Goal: Task Accomplishment & Management: Complete application form

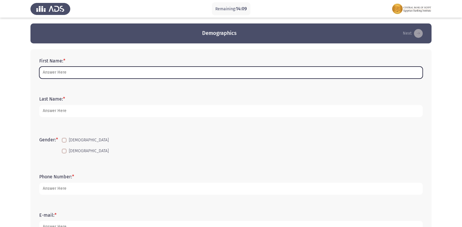
click at [58, 76] on input "First Name: *" at bounding box center [231, 73] width 384 height 12
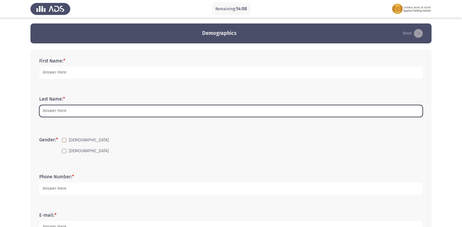
drag, startPoint x: 173, startPoint y: 116, endPoint x: 148, endPoint y: 112, distance: 25.8
click at [173, 116] on input "Last Name: *" at bounding box center [231, 111] width 384 height 12
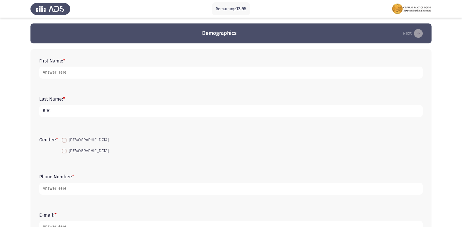
type input "BDC"
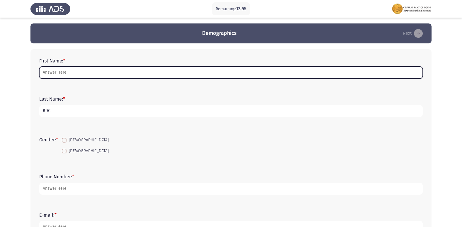
click at [74, 70] on input "First Name: *" at bounding box center [231, 73] width 384 height 12
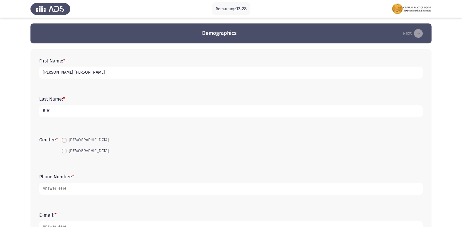
type input "Ahmed Hesham Yousef Eldeeb"
click at [64, 140] on span at bounding box center [64, 140] width 5 height 5
click at [64, 142] on input "Male" at bounding box center [64, 142] width 0 height 0
checkbox input "true"
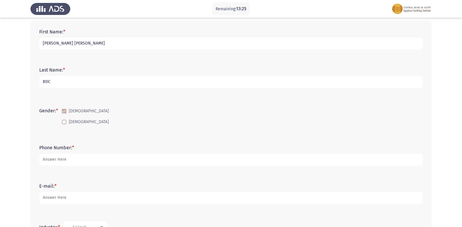
scroll to position [29, 0]
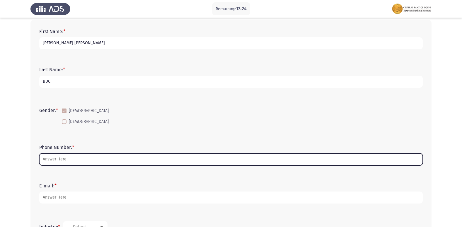
click at [47, 161] on input "Phone Number: *" at bounding box center [231, 159] width 384 height 12
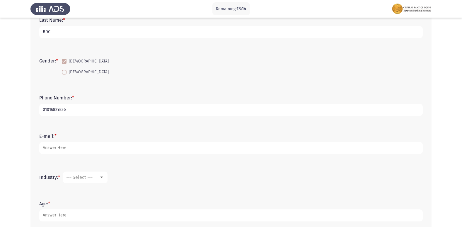
scroll to position [88, 0]
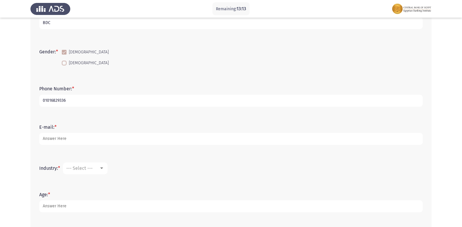
type input "01016829336"
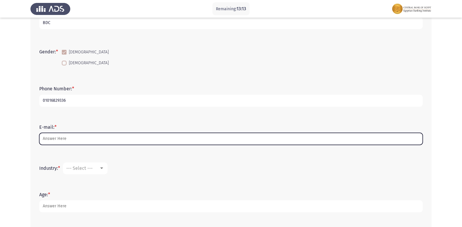
click at [79, 141] on input "E-mail: *" at bounding box center [231, 139] width 384 height 12
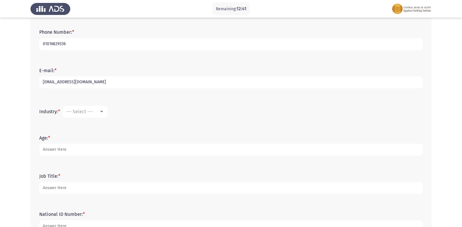
scroll to position [147, 0]
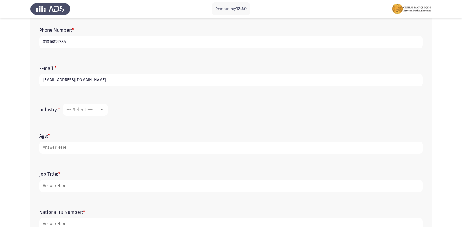
type input "ah3068640@gmail.com"
click at [87, 107] on span "--- Select ---" at bounding box center [79, 110] width 26 height 6
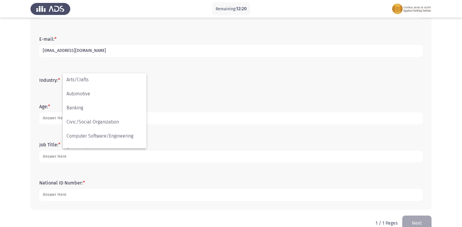
scroll to position [48, 0]
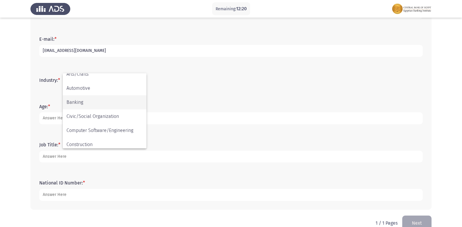
click at [98, 101] on span "Banking" at bounding box center [105, 102] width 76 height 14
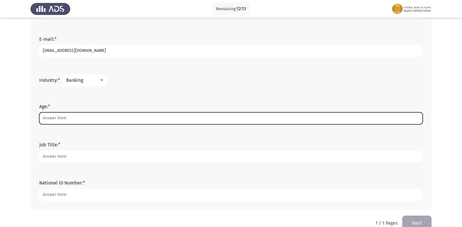
click at [54, 118] on input "Age: *" at bounding box center [231, 118] width 384 height 12
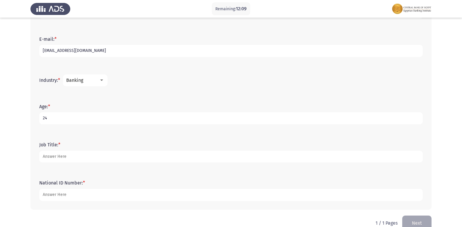
type input "24"
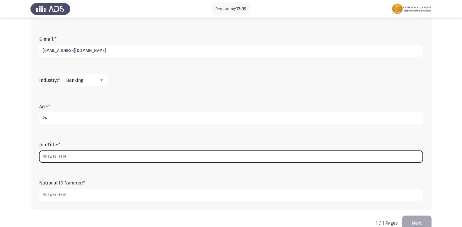
click at [47, 158] on input "Job Title: *" at bounding box center [231, 157] width 384 height 12
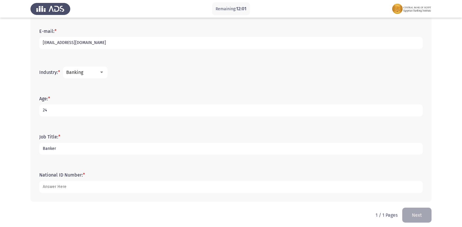
scroll to position [188, 0]
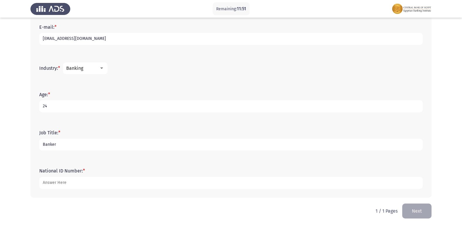
type input "Banker"
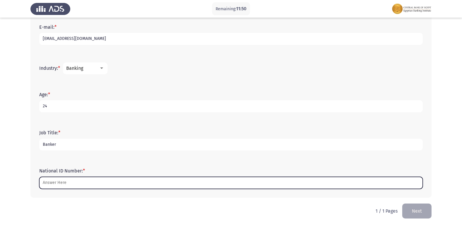
click at [71, 186] on input "National ID Number: *" at bounding box center [231, 183] width 384 height 12
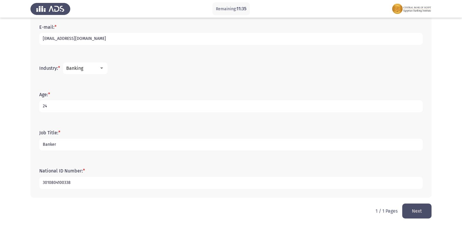
type input "3010804100338"
click at [413, 208] on button "Next" at bounding box center [416, 210] width 29 height 15
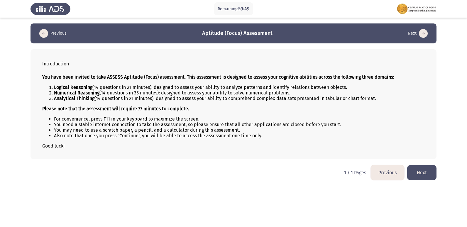
click at [420, 173] on button "Next" at bounding box center [421, 172] width 29 height 15
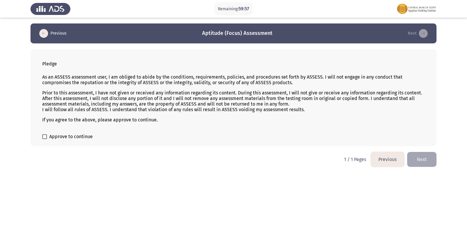
click at [44, 136] on span at bounding box center [44, 136] width 5 height 5
click at [44, 139] on input "Approve to continue" at bounding box center [44, 139] width 0 height 0
checkbox input "true"
click at [417, 163] on button "Next" at bounding box center [421, 159] width 29 height 15
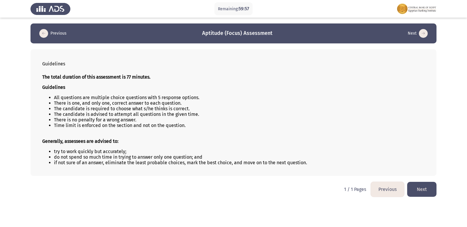
click at [427, 185] on button "Next" at bounding box center [421, 189] width 29 height 15
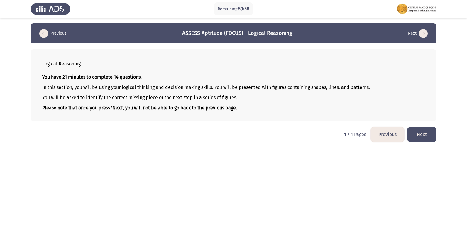
click at [418, 137] on button "Next" at bounding box center [421, 134] width 29 height 15
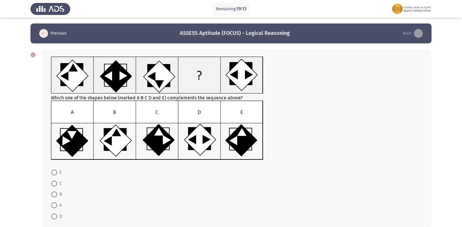
click at [155, 142] on img at bounding box center [157, 130] width 212 height 59
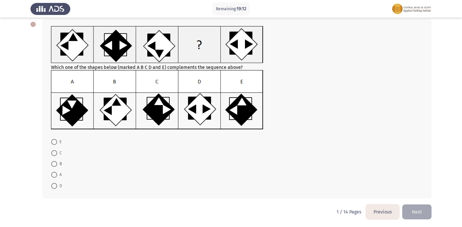
scroll to position [31, 0]
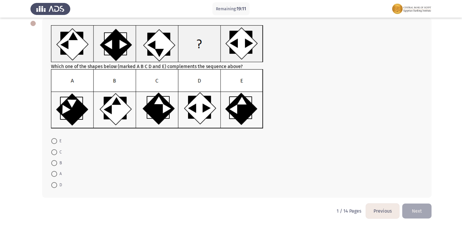
click at [157, 84] on img at bounding box center [157, 98] width 212 height 59
click at [55, 150] on span at bounding box center [54, 152] width 6 height 6
click at [55, 150] on input "C" at bounding box center [54, 152] width 6 height 6
radio input "true"
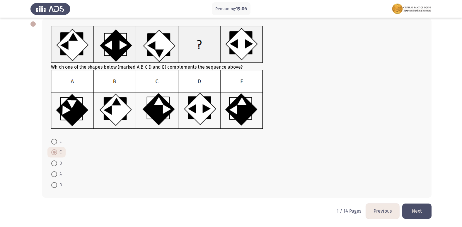
click at [423, 213] on button "Next" at bounding box center [416, 210] width 29 height 15
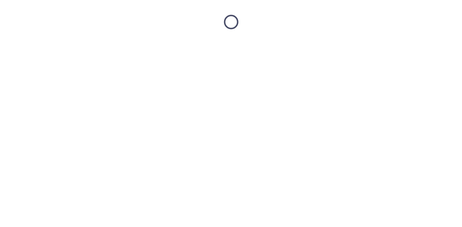
scroll to position [0, 0]
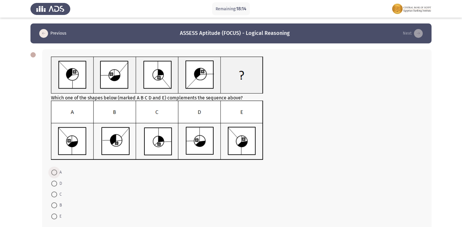
click at [53, 170] on span at bounding box center [54, 172] width 6 height 6
click at [53, 170] on input "A" at bounding box center [54, 172] width 6 height 6
radio input "true"
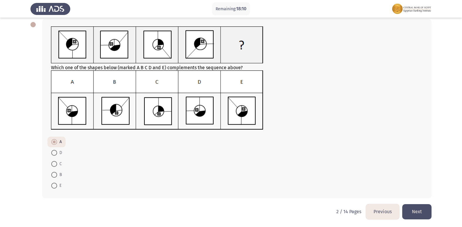
scroll to position [31, 0]
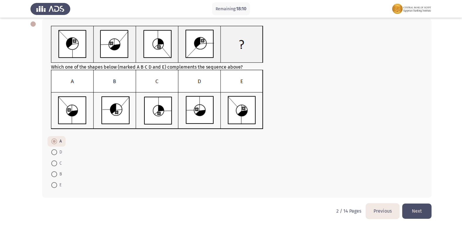
click at [425, 207] on button "Next" at bounding box center [416, 210] width 29 height 15
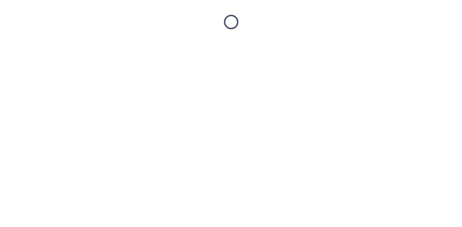
scroll to position [0, 0]
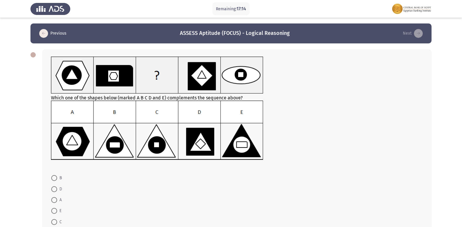
click at [107, 144] on img at bounding box center [157, 130] width 212 height 59
click at [55, 177] on span at bounding box center [54, 178] width 6 height 6
click at [55, 177] on input "B" at bounding box center [54, 178] width 6 height 6
radio input "true"
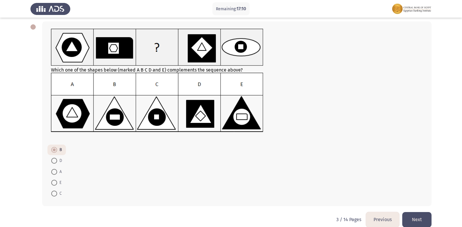
scroll to position [29, 0]
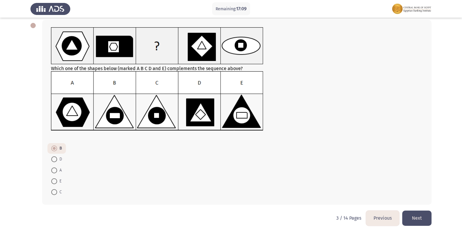
click at [414, 222] on button "Next" at bounding box center [416, 217] width 29 height 15
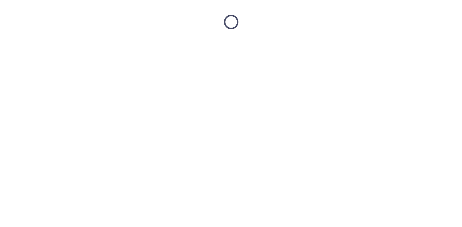
scroll to position [0, 0]
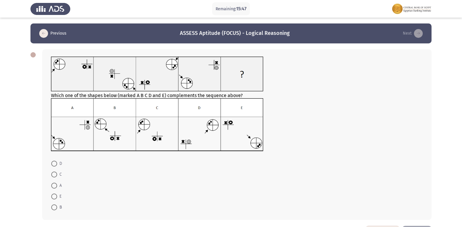
click at [129, 139] on img at bounding box center [157, 124] width 212 height 53
click at [55, 206] on span at bounding box center [54, 207] width 6 height 6
click at [55, 206] on input "B" at bounding box center [54, 207] width 6 height 6
radio input "true"
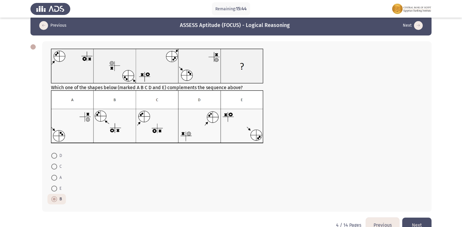
scroll to position [22, 0]
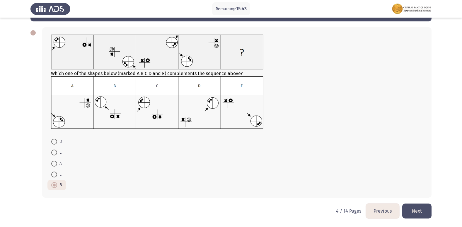
drag, startPoint x: 416, startPoint y: 211, endPoint x: 420, endPoint y: 210, distance: 4.5
click at [419, 210] on button "Next" at bounding box center [416, 210] width 29 height 15
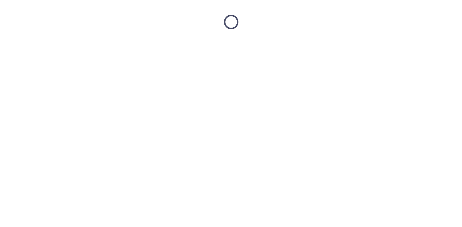
scroll to position [0, 0]
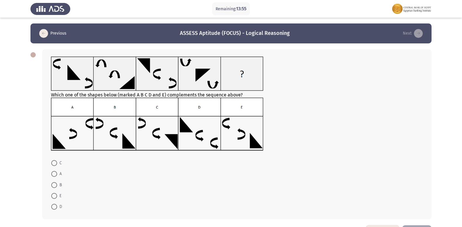
click at [159, 137] on img at bounding box center [157, 124] width 212 height 53
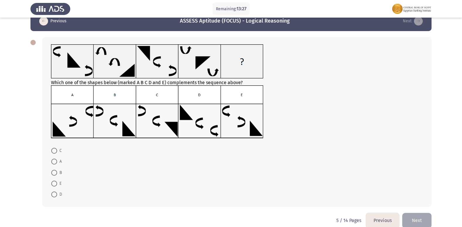
scroll to position [22, 0]
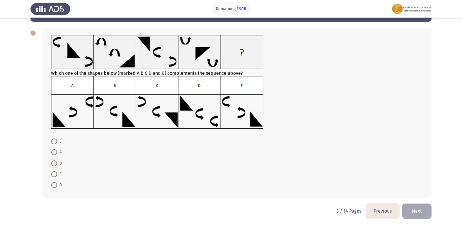
drag, startPoint x: 54, startPoint y: 164, endPoint x: 188, endPoint y: 181, distance: 135.3
click at [54, 164] on span at bounding box center [54, 163] width 6 height 6
click at [54, 164] on input "B" at bounding box center [54, 163] width 6 height 6
radio input "true"
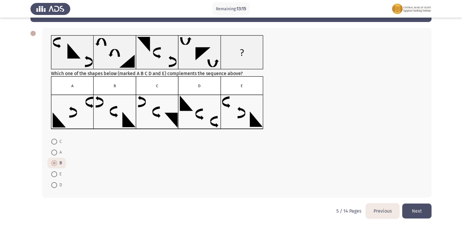
click at [429, 216] on button "Next" at bounding box center [416, 210] width 29 height 15
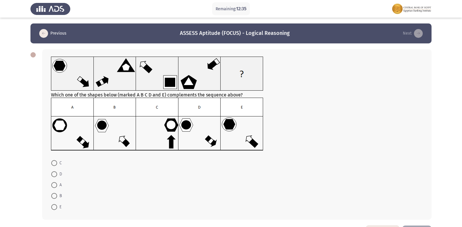
click at [195, 135] on img at bounding box center [157, 124] width 212 height 53
click at [52, 173] on span at bounding box center [54, 174] width 6 height 6
click at [52, 173] on input "D" at bounding box center [54, 174] width 6 height 6
radio input "true"
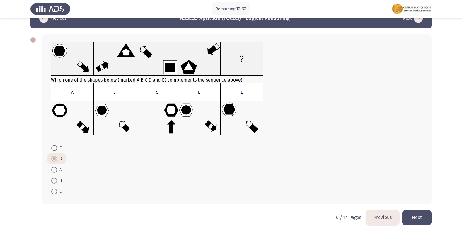
scroll to position [21, 0]
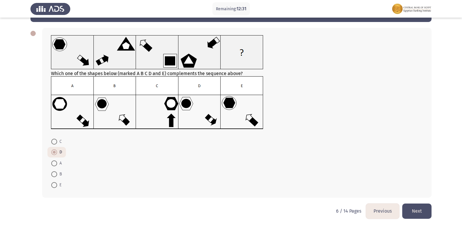
click at [415, 212] on button "Next" at bounding box center [416, 210] width 29 height 15
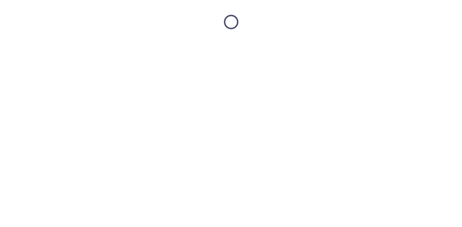
scroll to position [0, 0]
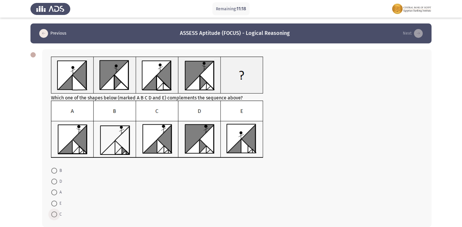
click at [52, 216] on span at bounding box center [54, 214] width 6 height 6
click at [52, 216] on input "C" at bounding box center [54, 214] width 6 height 6
radio input "true"
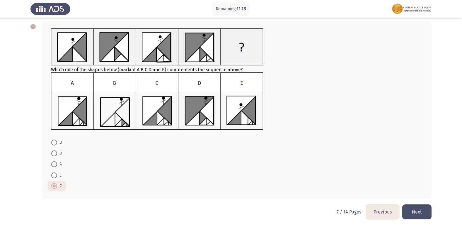
scroll to position [29, 0]
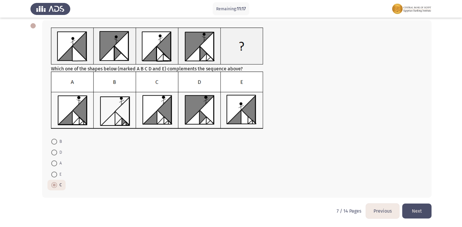
click at [421, 209] on button "Next" at bounding box center [416, 210] width 29 height 15
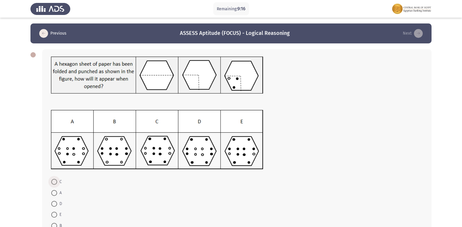
click at [56, 180] on span at bounding box center [54, 182] width 6 height 6
click at [56, 180] on input "C" at bounding box center [54, 182] width 6 height 6
radio input "true"
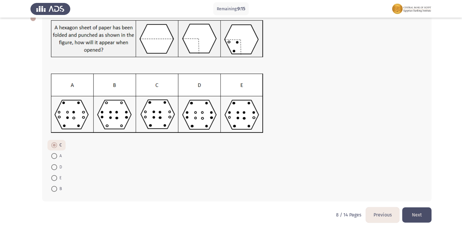
scroll to position [40, 0]
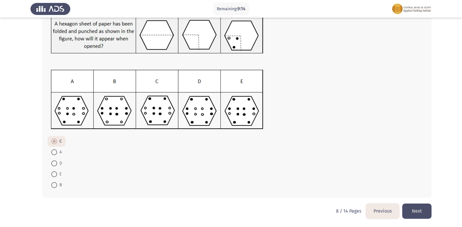
click at [410, 213] on button "Next" at bounding box center [416, 210] width 29 height 15
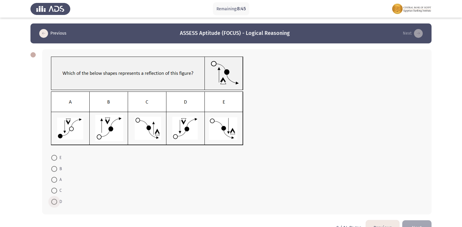
click at [53, 203] on span at bounding box center [54, 202] width 6 height 6
click at [53, 203] on input "D" at bounding box center [54, 202] width 6 height 6
radio input "true"
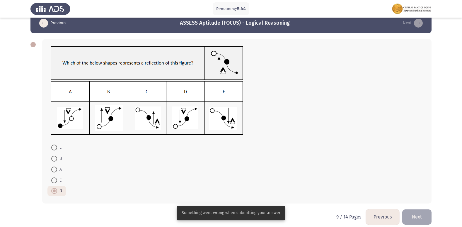
scroll to position [16, 0]
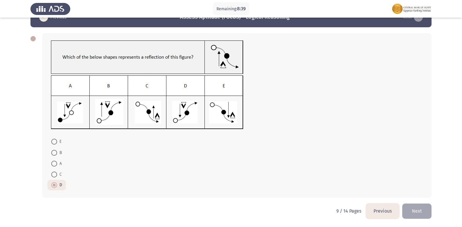
click at [422, 211] on button "Next" at bounding box center [416, 210] width 29 height 15
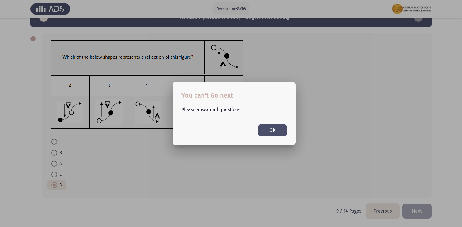
click at [271, 130] on button "OK" at bounding box center [272, 130] width 29 height 12
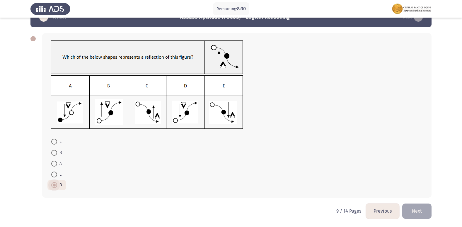
click at [53, 184] on span at bounding box center [54, 184] width 3 height 3
click at [53, 184] on input "D" at bounding box center [54, 185] width 6 height 6
click at [416, 209] on button "Next" at bounding box center [416, 210] width 29 height 15
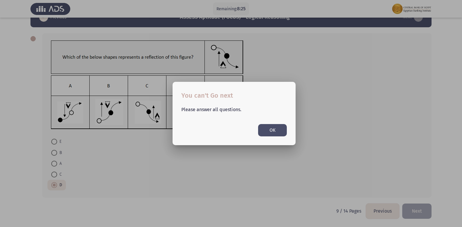
click at [279, 130] on button "OK" at bounding box center [272, 130] width 29 height 12
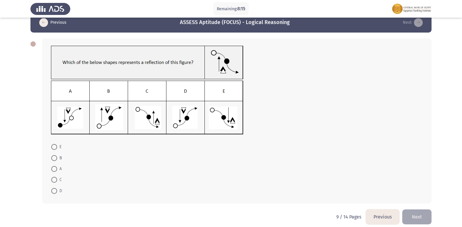
scroll to position [17, 0]
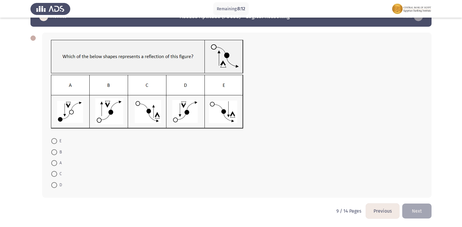
click at [55, 185] on span at bounding box center [54, 185] width 6 height 6
click at [55, 185] on input "D" at bounding box center [54, 185] width 6 height 6
radio input "true"
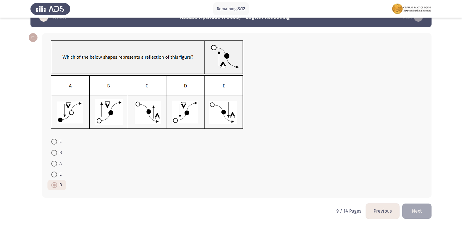
scroll to position [16, 0]
click at [419, 213] on button "Next" at bounding box center [416, 210] width 29 height 15
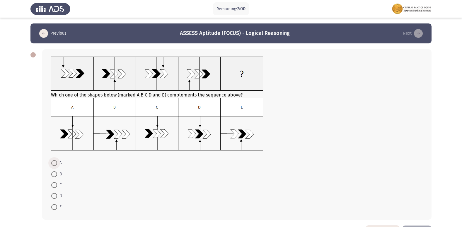
click at [56, 160] on span at bounding box center [54, 163] width 6 height 6
click at [56, 160] on input "A" at bounding box center [54, 163] width 6 height 6
radio input "true"
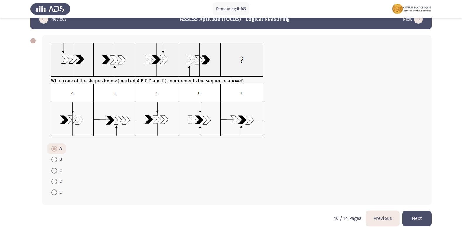
scroll to position [21, 0]
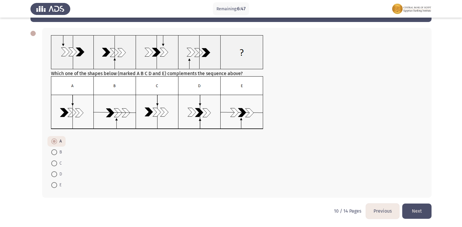
click at [420, 210] on button "Next" at bounding box center [416, 210] width 29 height 15
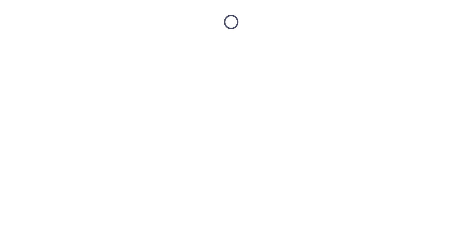
scroll to position [0, 0]
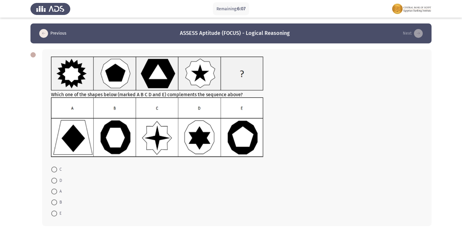
click at [57, 201] on span at bounding box center [54, 202] width 6 height 6
click at [57, 201] on input "B" at bounding box center [54, 202] width 6 height 6
radio input "true"
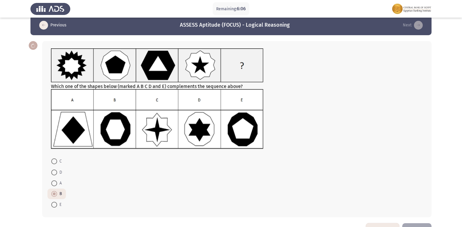
scroll to position [28, 0]
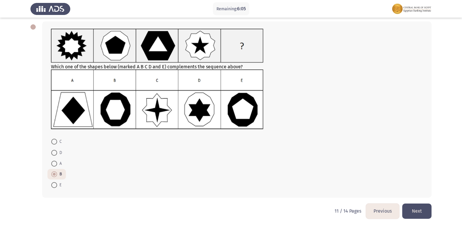
click at [414, 213] on button "Next" at bounding box center [416, 210] width 29 height 15
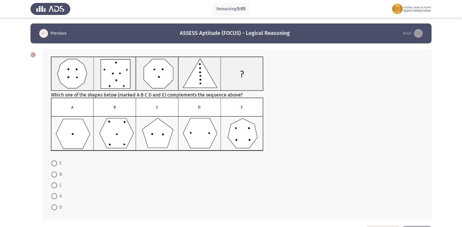
click at [55, 206] on span at bounding box center [54, 207] width 6 height 6
click at [55, 206] on input "D" at bounding box center [54, 207] width 6 height 6
radio input "true"
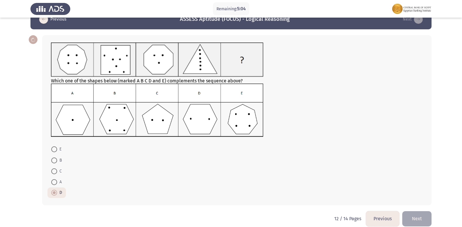
scroll to position [22, 0]
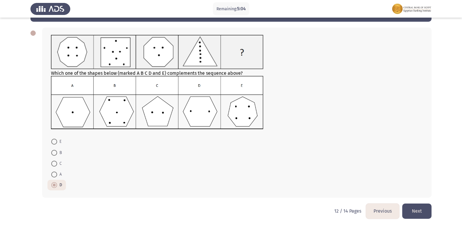
click at [426, 212] on button "Next" at bounding box center [416, 210] width 29 height 15
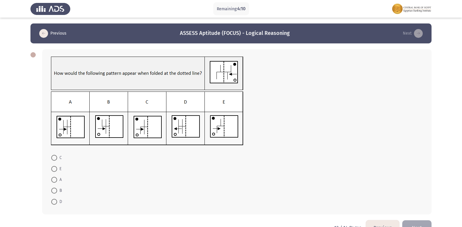
click at [55, 180] on span at bounding box center [54, 180] width 6 height 6
click at [55, 180] on input "A" at bounding box center [54, 180] width 6 height 6
radio input "true"
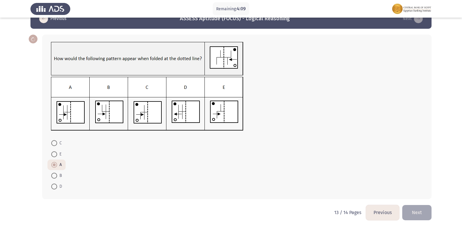
scroll to position [16, 0]
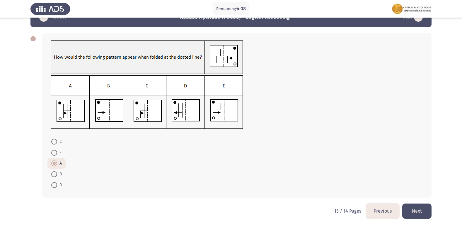
click at [416, 207] on button "Next" at bounding box center [416, 210] width 29 height 15
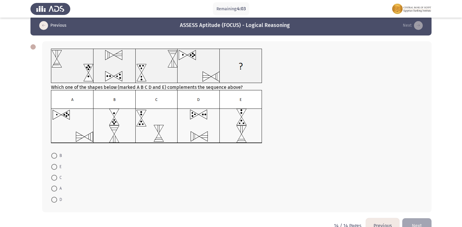
scroll to position [0, 0]
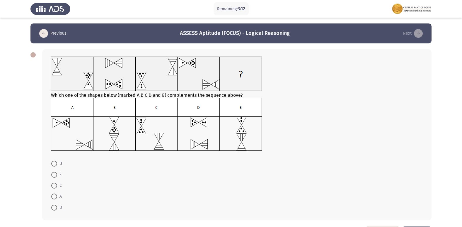
click at [193, 133] on img at bounding box center [156, 124] width 211 height 53
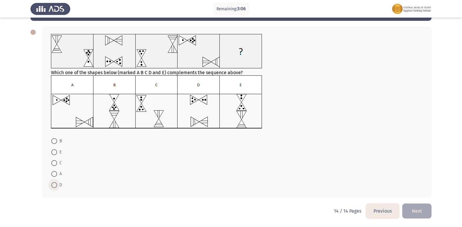
click at [55, 184] on span at bounding box center [54, 185] width 6 height 6
click at [55, 184] on input "D" at bounding box center [54, 185] width 6 height 6
radio input "true"
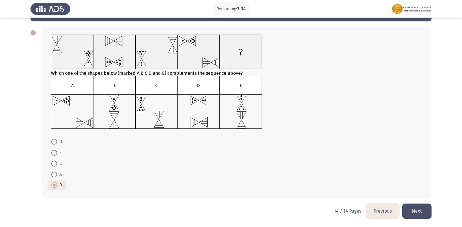
click at [417, 211] on button "Next" at bounding box center [416, 210] width 29 height 15
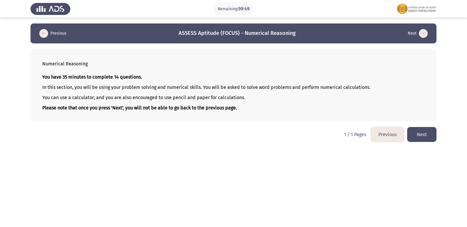
click at [423, 132] on button "Next" at bounding box center [421, 134] width 29 height 15
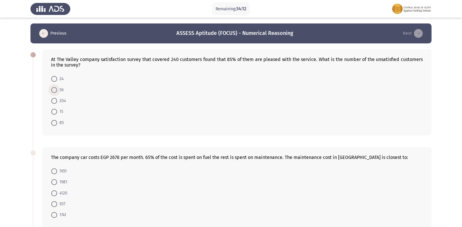
click at [51, 88] on span at bounding box center [54, 90] width 6 height 6
click at [51, 88] on input "36" at bounding box center [54, 90] width 6 height 6
radio input "true"
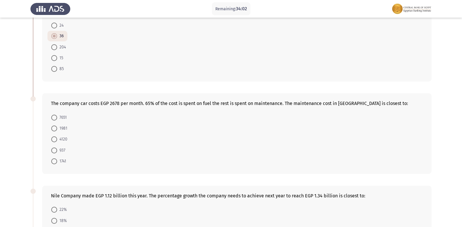
scroll to position [59, 0]
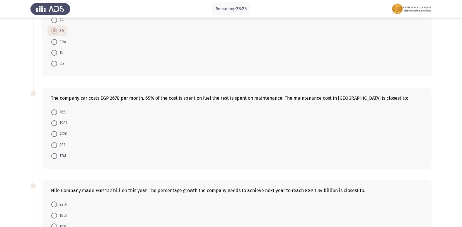
click at [53, 144] on span at bounding box center [54, 145] width 6 height 6
click at [53, 144] on input "937" at bounding box center [54, 145] width 6 height 6
radio input "true"
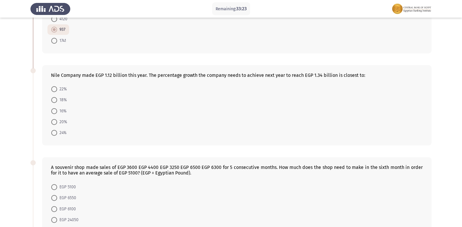
scroll to position [176, 0]
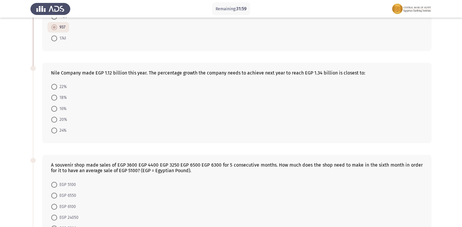
click at [56, 118] on span at bounding box center [54, 120] width 6 height 6
click at [56, 118] on input "20%" at bounding box center [54, 120] width 6 height 6
radio input "true"
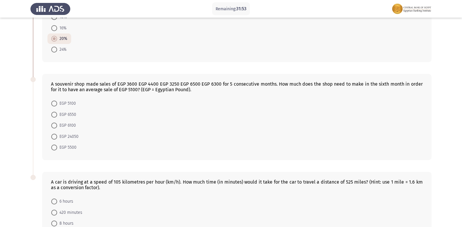
scroll to position [264, 0]
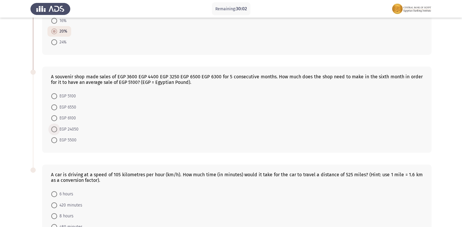
click at [55, 131] on span at bounding box center [54, 129] width 6 height 6
click at [55, 131] on input "EGP 24050" at bounding box center [54, 129] width 6 height 6
radio input "true"
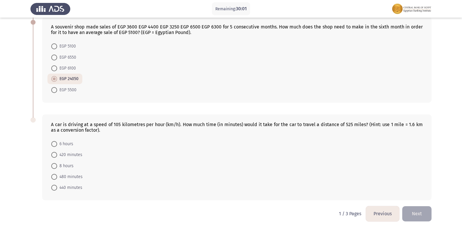
scroll to position [316, 0]
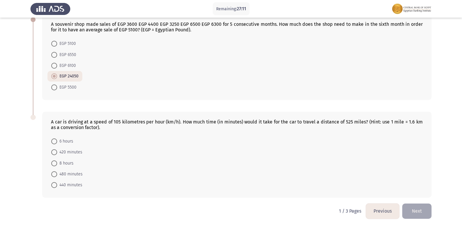
click at [54, 173] on span at bounding box center [54, 174] width 6 height 6
click at [54, 173] on input "480 minutes" at bounding box center [54, 174] width 6 height 6
radio input "true"
click at [420, 210] on button "Next" at bounding box center [416, 210] width 29 height 15
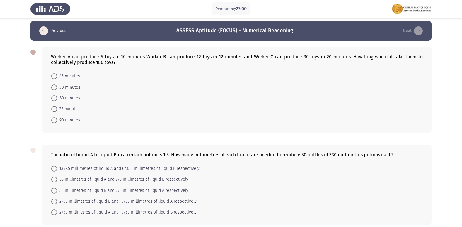
scroll to position [0, 0]
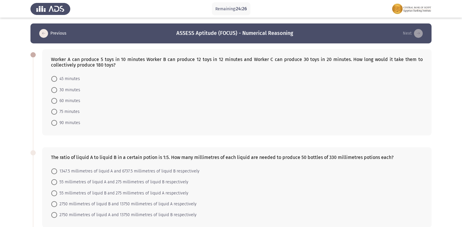
click at [52, 99] on span at bounding box center [54, 101] width 6 height 6
click at [52, 99] on input "60 minutes" at bounding box center [54, 101] width 6 height 6
radio input "true"
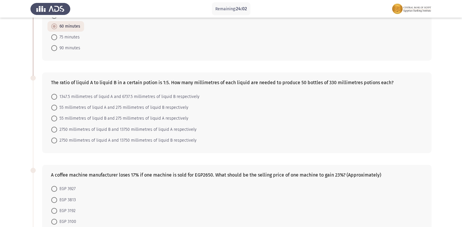
scroll to position [88, 0]
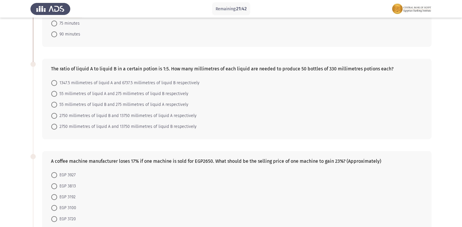
click at [54, 94] on span at bounding box center [54, 94] width 0 height 0
click at [54, 94] on input "55 millimetres of liquid A and 275 millimetres of liquid B respectively" at bounding box center [54, 94] width 6 height 6
radio input "true"
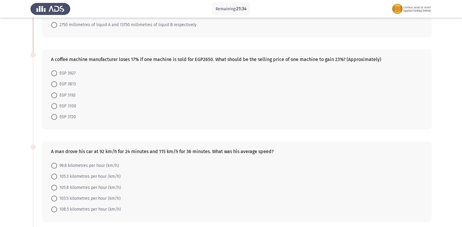
scroll to position [176, 0]
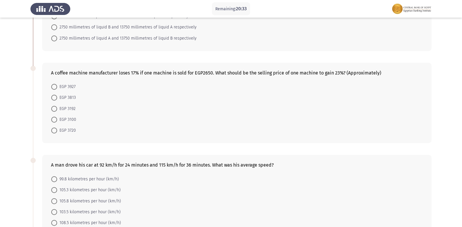
click at [53, 131] on span at bounding box center [54, 130] width 6 height 6
click at [53, 131] on input "EGP 3720" at bounding box center [54, 130] width 6 height 6
radio input "true"
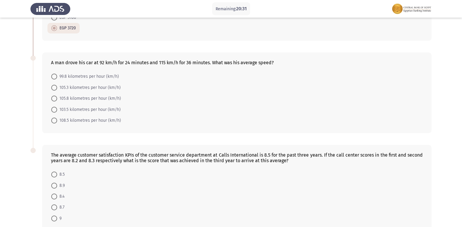
scroll to position [293, 0]
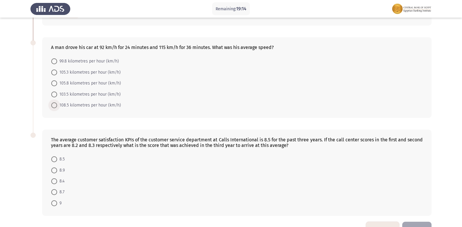
click at [75, 104] on span "108.5 kilometres per hour (km/h)" at bounding box center [89, 105] width 64 height 7
click at [57, 104] on input "108.5 kilometres per hour (km/h)" at bounding box center [54, 105] width 6 height 6
radio input "true"
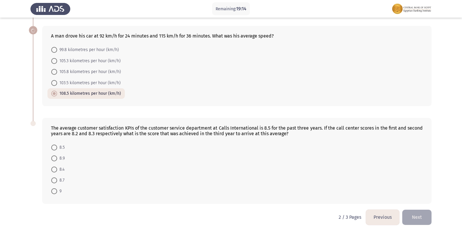
scroll to position [311, 0]
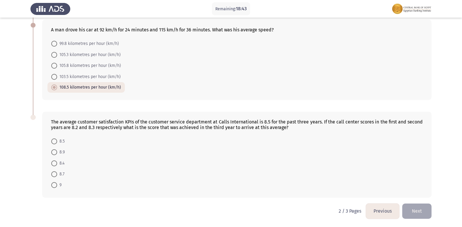
click at [55, 164] on span at bounding box center [54, 163] width 6 height 6
click at [55, 164] on input "8.4" at bounding box center [54, 163] width 6 height 6
radio input "true"
click at [422, 209] on button "Next" at bounding box center [416, 210] width 29 height 15
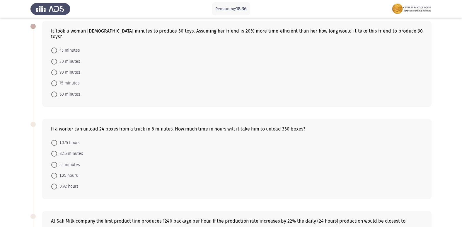
scroll to position [9, 0]
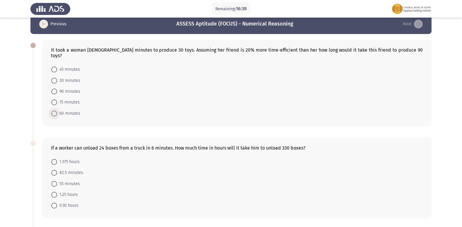
click at [57, 110] on span "60 minutes" at bounding box center [68, 113] width 23 height 7
click at [57, 110] on input "60 minutes" at bounding box center [54, 113] width 6 height 6
radio input "true"
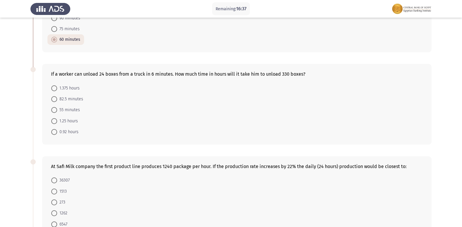
scroll to position [97, 0]
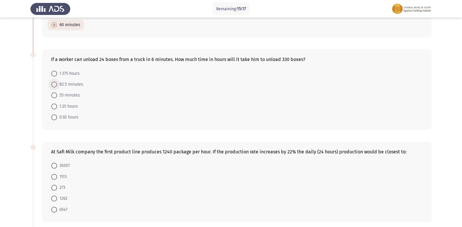
click at [56, 81] on span at bounding box center [54, 84] width 6 height 6
click at [56, 81] on input "82.5 minutes" at bounding box center [54, 84] width 6 height 6
radio input "true"
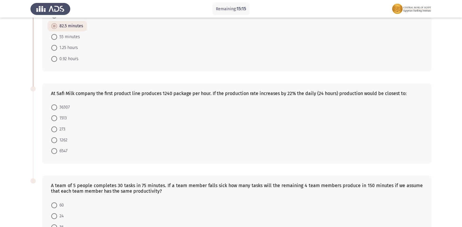
scroll to position [155, 0]
click at [54, 115] on span at bounding box center [54, 118] width 6 height 6
click at [54, 115] on input "1513" at bounding box center [54, 118] width 6 height 6
radio input "true"
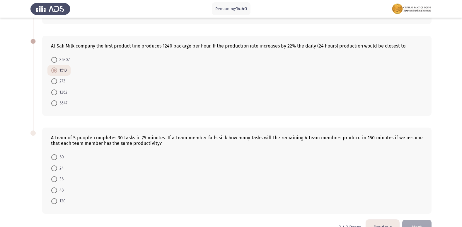
scroll to position [213, 0]
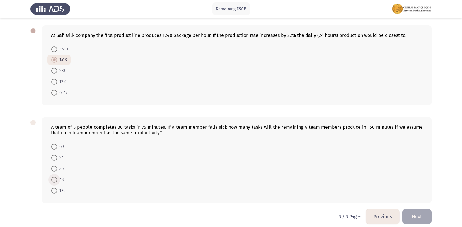
click at [56, 177] on span at bounding box center [54, 180] width 6 height 6
click at [56, 177] on input "48" at bounding box center [54, 180] width 6 height 6
radio input "true"
click at [416, 209] on button "Next" at bounding box center [416, 216] width 29 height 15
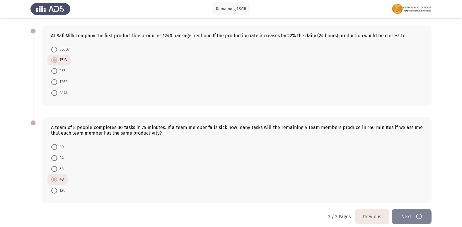
scroll to position [0, 0]
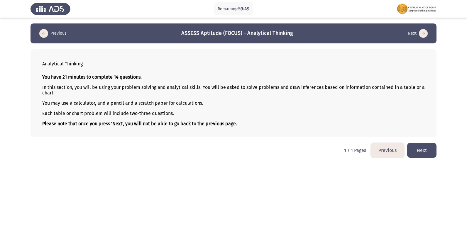
click at [425, 147] on button "Next" at bounding box center [421, 150] width 29 height 15
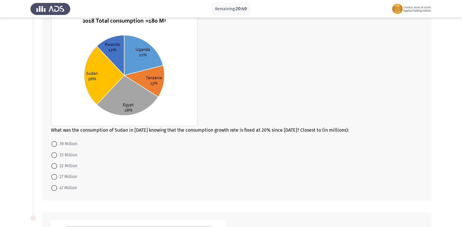
scroll to position [29, 0]
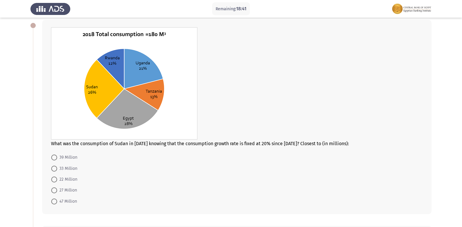
click at [55, 190] on span at bounding box center [54, 190] width 6 height 6
click at [55, 190] on input "27 Million" at bounding box center [54, 190] width 6 height 6
radio input "true"
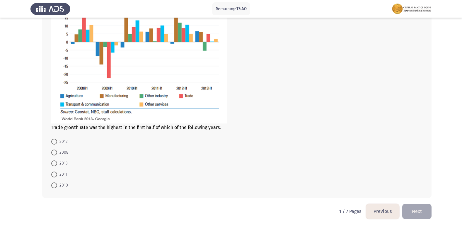
scroll to position [295, 0]
click at [53, 152] on span at bounding box center [54, 152] width 6 height 6
click at [53, 152] on input "2008" at bounding box center [54, 152] width 6 height 6
radio input "true"
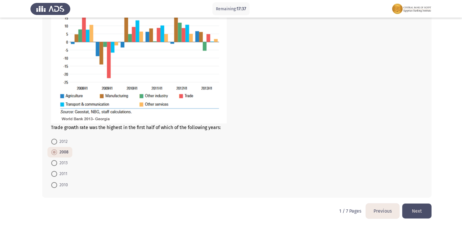
click at [422, 211] on button "Next" at bounding box center [416, 210] width 29 height 15
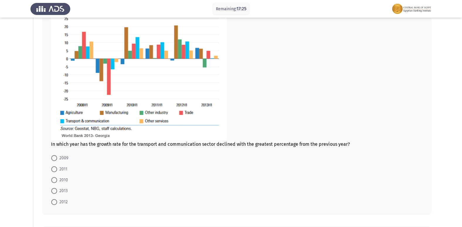
scroll to position [59, 0]
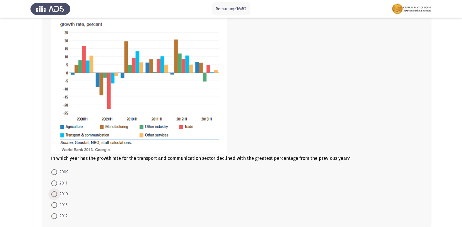
click at [55, 194] on span at bounding box center [54, 194] width 6 height 6
click at [55, 194] on input "2010" at bounding box center [54, 194] width 6 height 6
radio input "true"
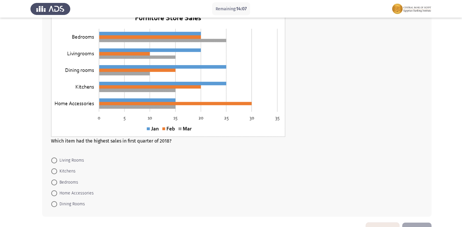
scroll to position [286, 0]
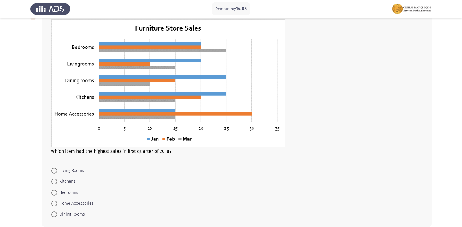
click at [54, 193] on span at bounding box center [54, 193] width 6 height 6
click at [54, 193] on input "Bedrooms" at bounding box center [54, 193] width 6 height 6
radio input "true"
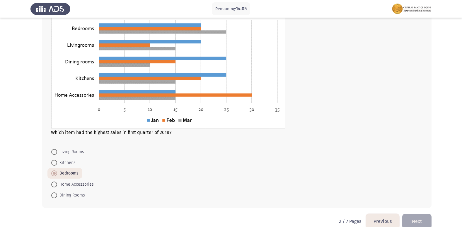
scroll to position [315, 0]
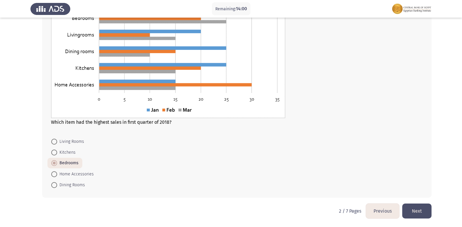
click at [414, 208] on button "Next" at bounding box center [416, 210] width 29 height 15
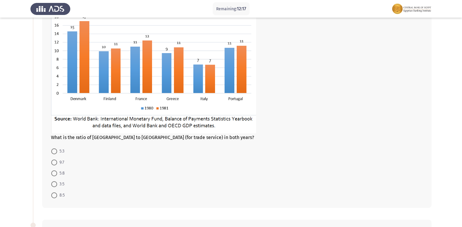
scroll to position [59, 0]
click at [53, 161] on span at bounding box center [54, 162] width 6 height 6
click at [53, 161] on input "9:7" at bounding box center [54, 162] width 6 height 6
radio input "true"
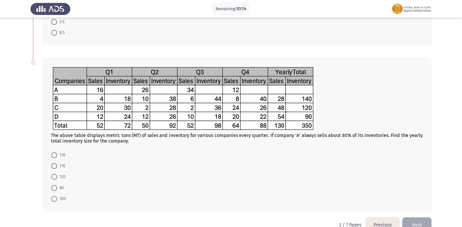
scroll to position [234, 0]
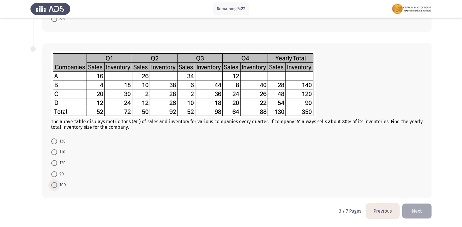
click at [52, 187] on span at bounding box center [54, 185] width 6 height 6
click at [52, 187] on input "100" at bounding box center [54, 185] width 6 height 6
radio input "true"
click at [424, 210] on button "Next" at bounding box center [416, 210] width 29 height 15
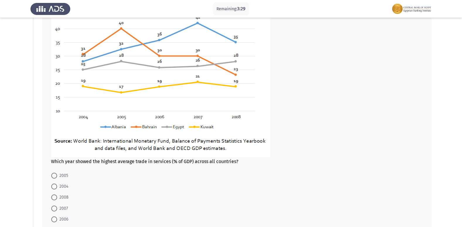
scroll to position [88, 0]
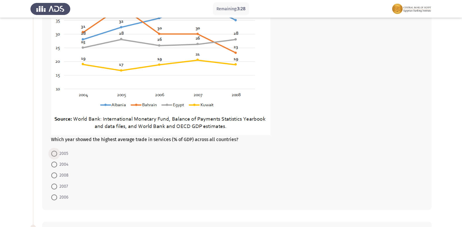
click at [53, 155] on span at bounding box center [54, 154] width 6 height 6
click at [53, 155] on input "2005" at bounding box center [54, 154] width 6 height 6
radio input "true"
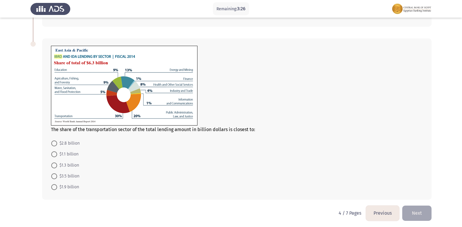
scroll to position [273, 0]
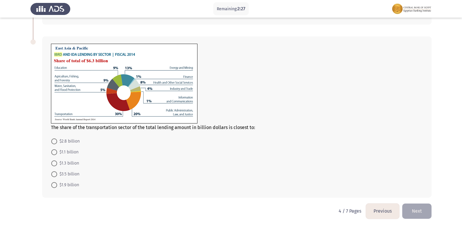
click at [56, 184] on span at bounding box center [54, 185] width 6 height 6
click at [56, 184] on input "$1.9 billion" at bounding box center [54, 185] width 6 height 6
radio input "true"
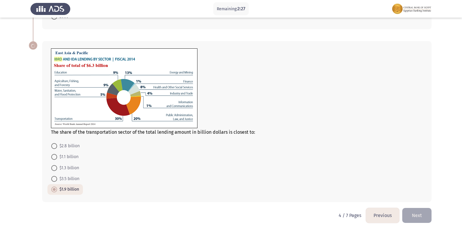
scroll to position [273, 0]
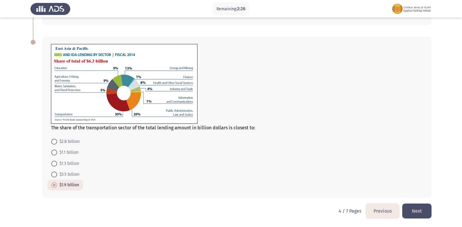
drag, startPoint x: 423, startPoint y: 203, endPoint x: 422, endPoint y: 210, distance: 8.0
click at [422, 210] on button "Next" at bounding box center [416, 210] width 29 height 15
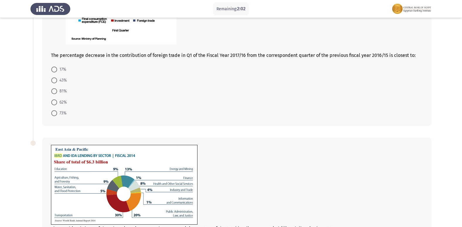
scroll to position [237, 0]
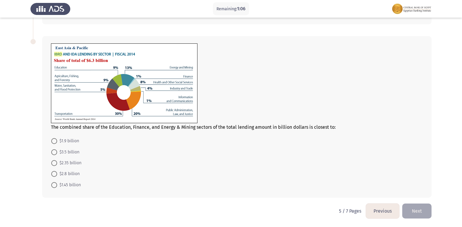
click at [55, 185] on span at bounding box center [54, 185] width 6 height 6
click at [55, 185] on input "$1.45 billion" at bounding box center [54, 185] width 6 height 6
radio input "true"
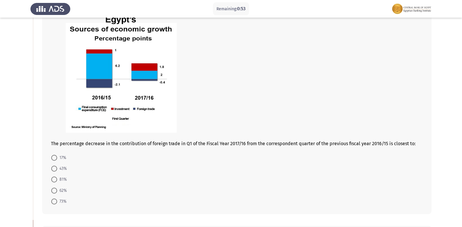
scroll to position [61, 0]
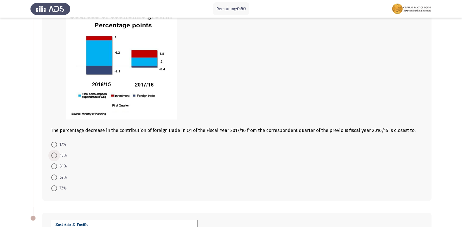
click at [55, 155] on span at bounding box center [54, 155] width 6 height 6
click at [55, 155] on input "43%" at bounding box center [54, 155] width 6 height 6
radio input "true"
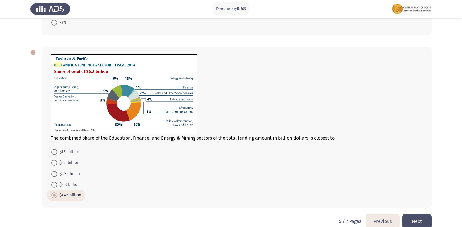
scroll to position [236, 0]
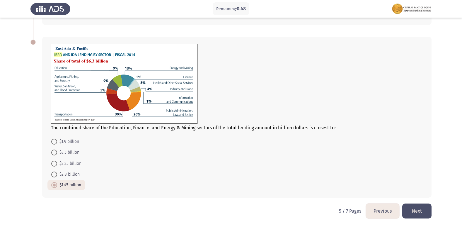
click at [421, 211] on button "Next" at bounding box center [416, 210] width 29 height 15
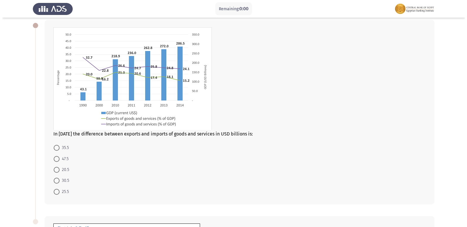
scroll to position [0, 0]
